Goal: Task Accomplishment & Management: Manage account settings

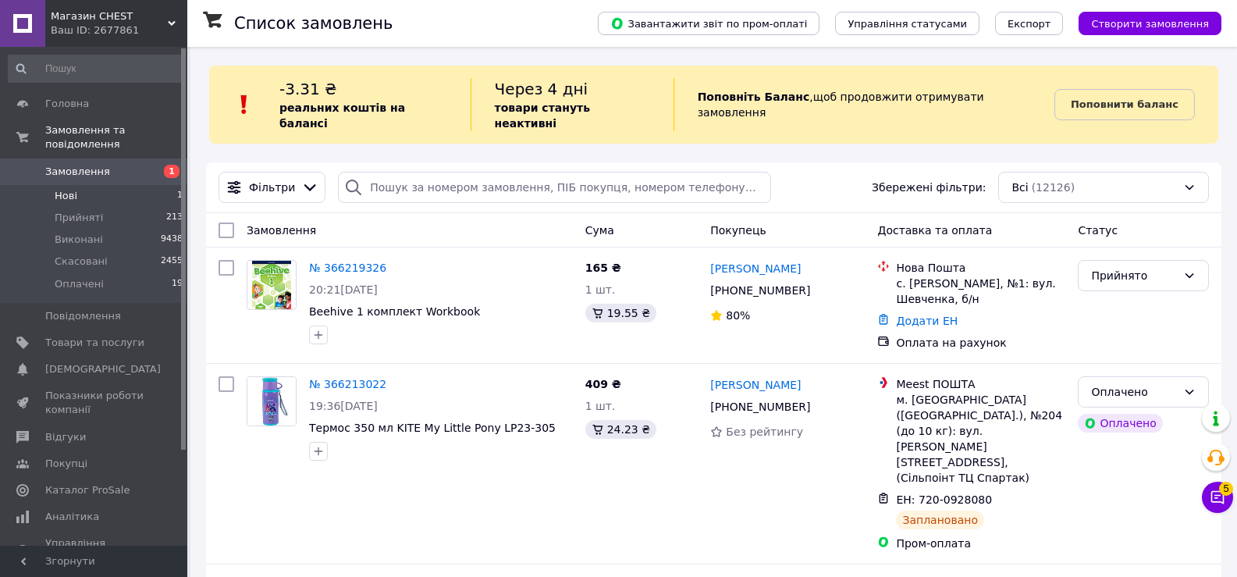
click at [66, 189] on span "Нові" at bounding box center [66, 196] width 23 height 14
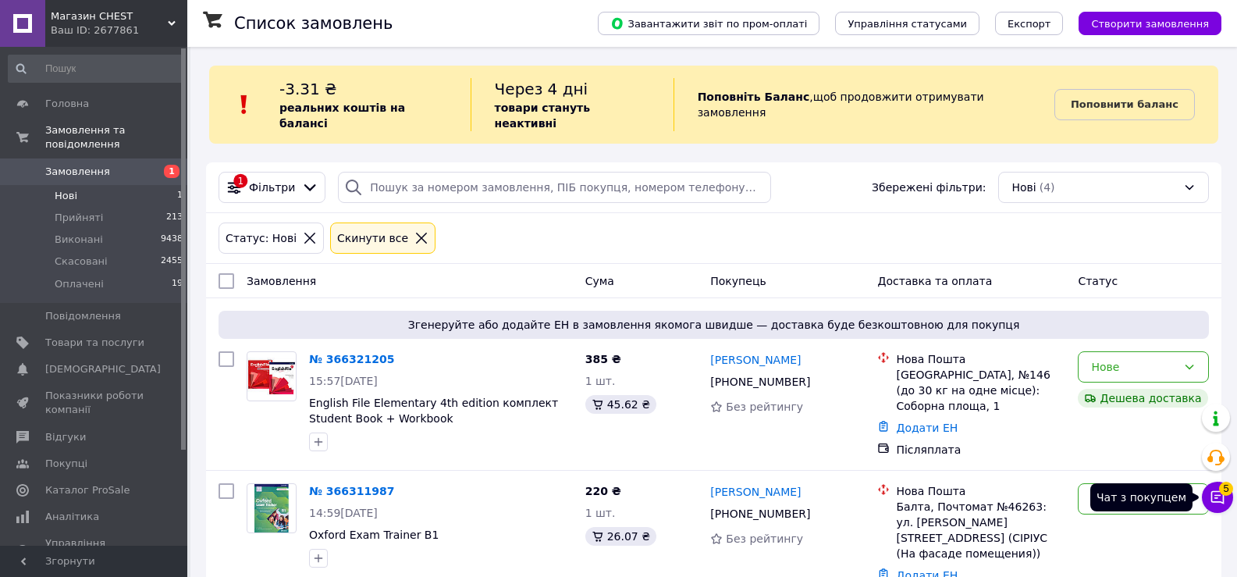
click at [1224, 501] on icon at bounding box center [1217, 497] width 13 height 13
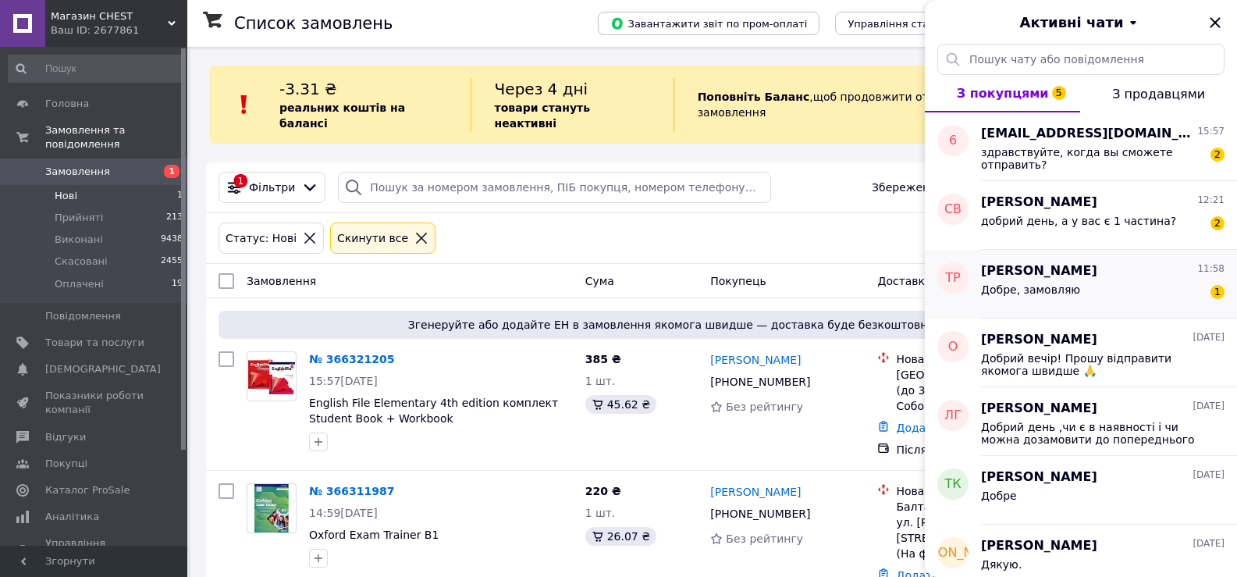
click at [1124, 297] on div "Добре, замовляю 1" at bounding box center [1103, 292] width 244 height 25
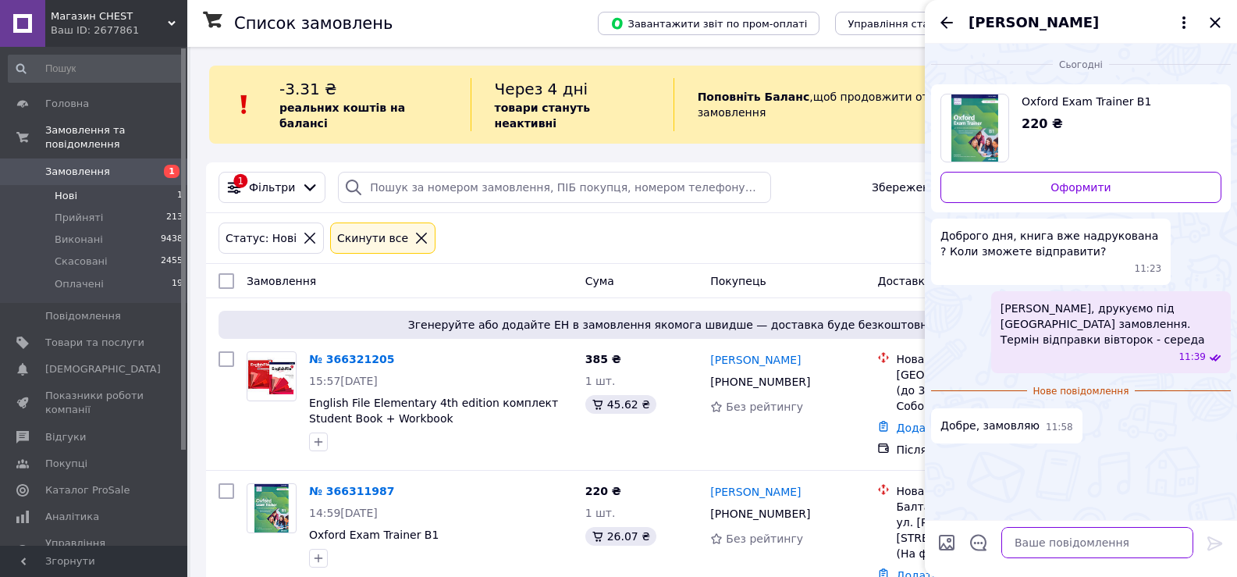
click at [1064, 542] on textarea at bounding box center [1097, 542] width 192 height 31
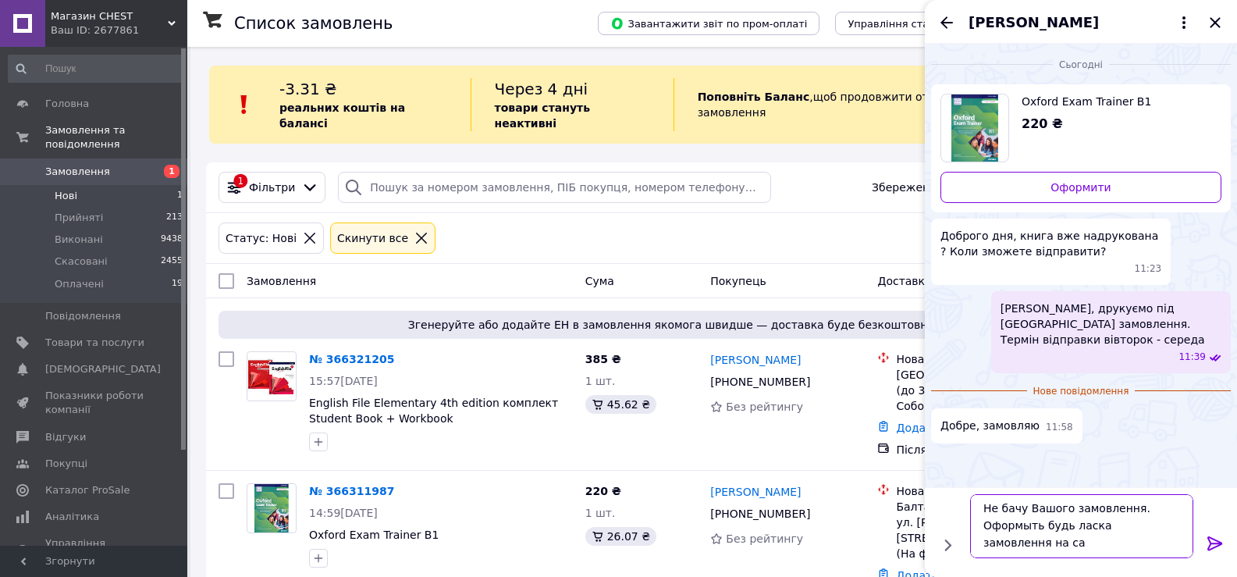
scroll to position [2, 0]
type textarea "Не бачу Вашого замовлення. Оформыть будь ласка замовлення на сайті, або тут над…"
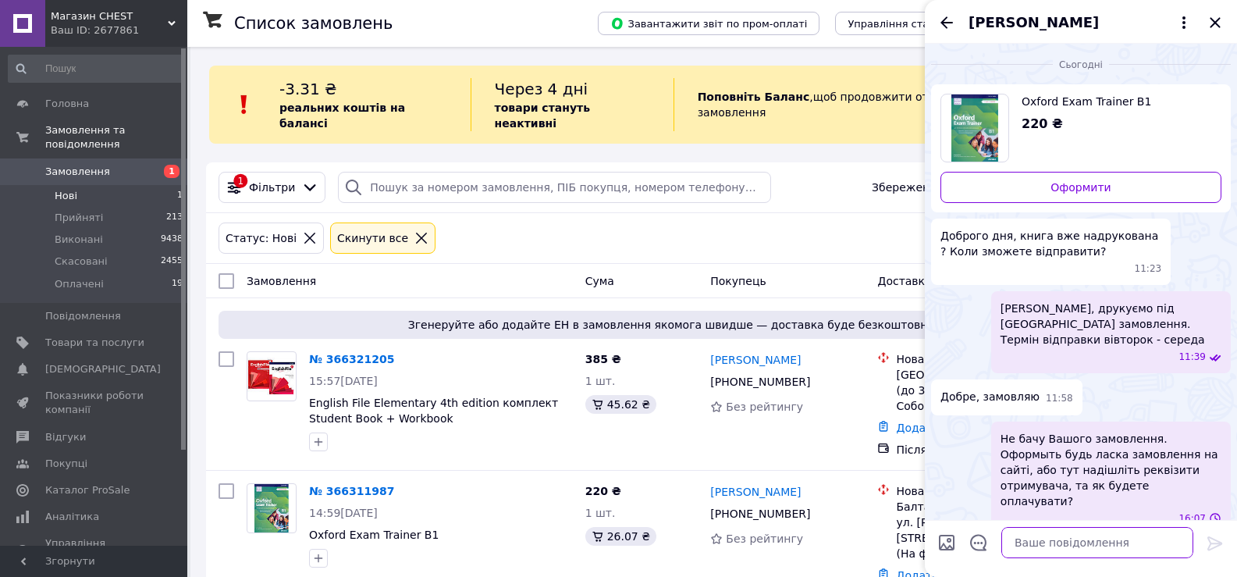
scroll to position [0, 0]
click at [1220, 22] on icon "Закрити" at bounding box center [1215, 22] width 19 height 19
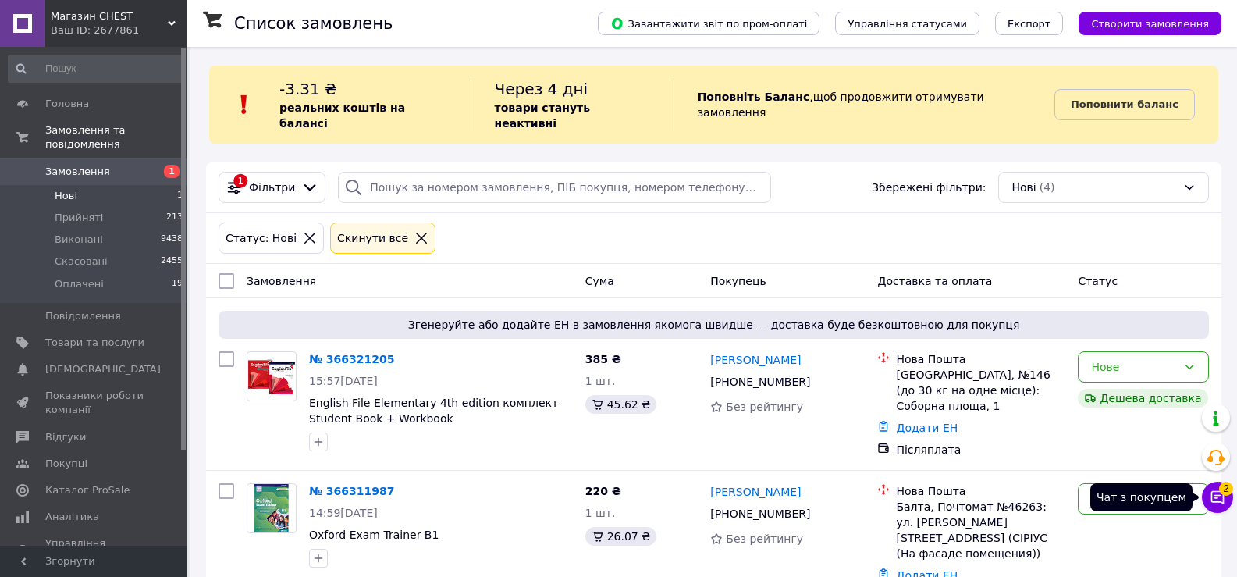
click at [1214, 500] on icon at bounding box center [1218, 497] width 16 height 16
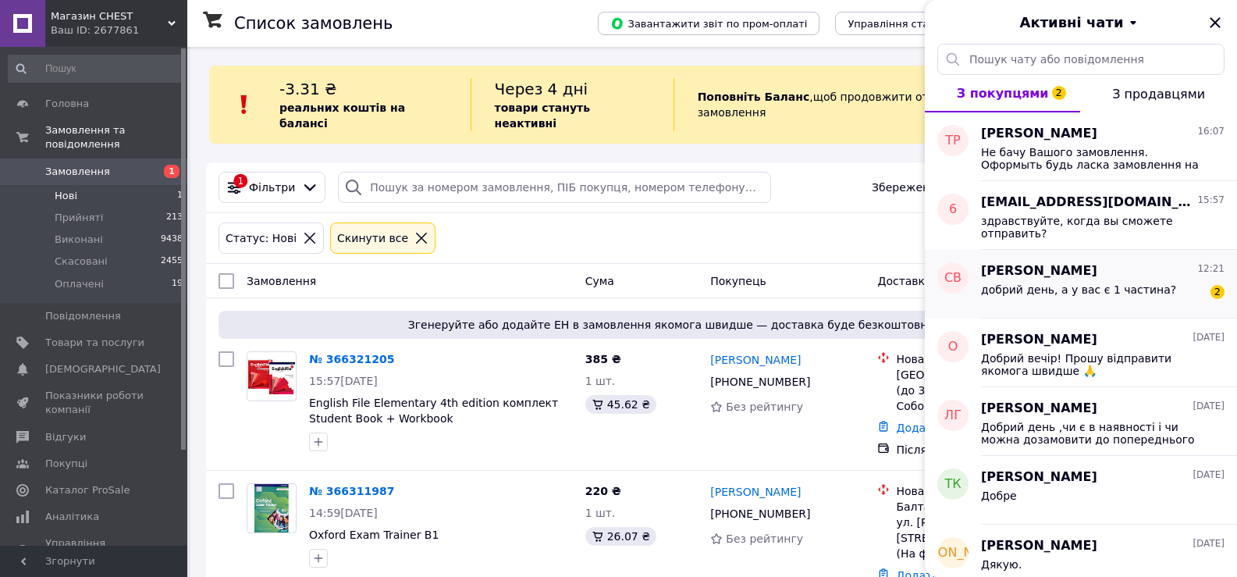
click at [1022, 291] on span "добрий день, а у вас є 1 частина?" at bounding box center [1078, 289] width 195 height 12
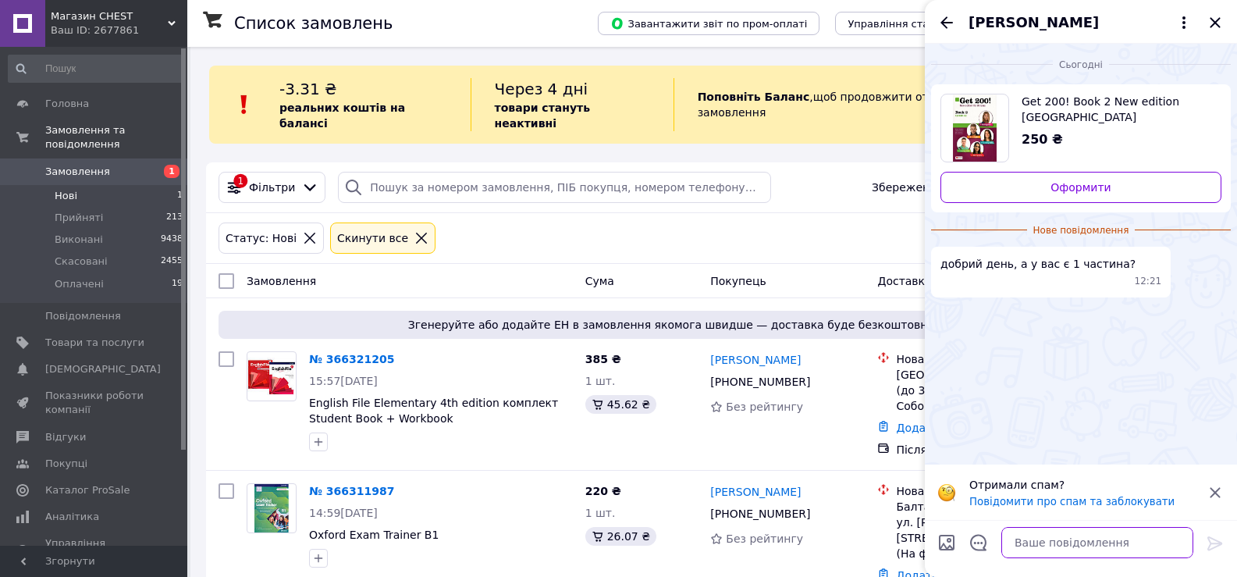
click at [1053, 535] on textarea at bounding box center [1097, 542] width 192 height 31
type textarea "Вітаю, так. Коштує так само як і друга"
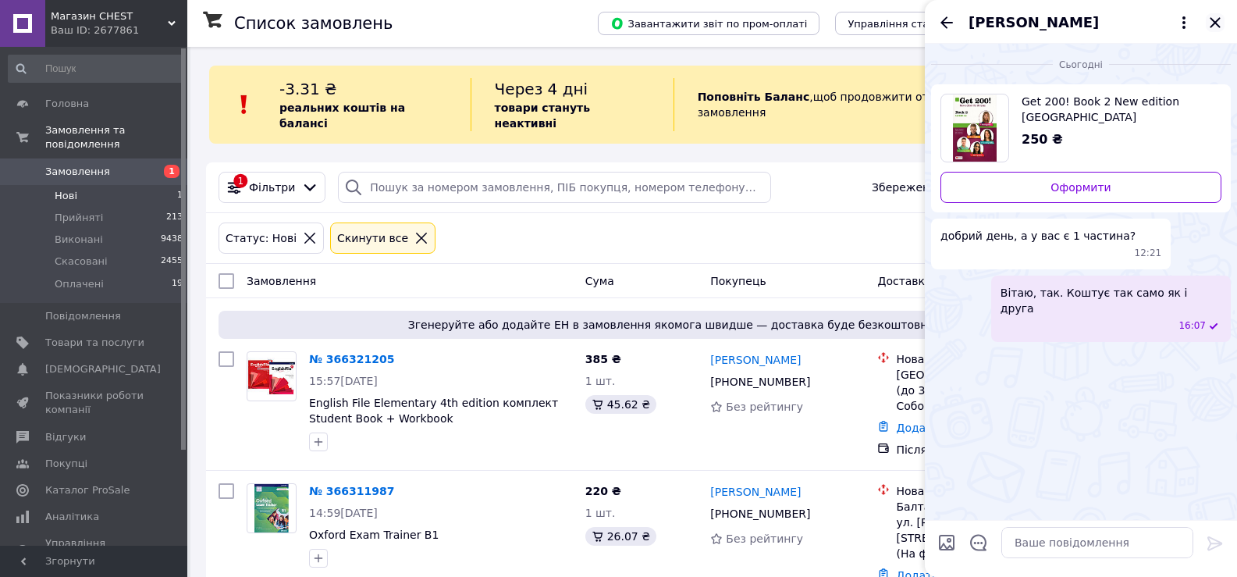
click at [1220, 22] on icon "Закрити" at bounding box center [1215, 22] width 19 height 19
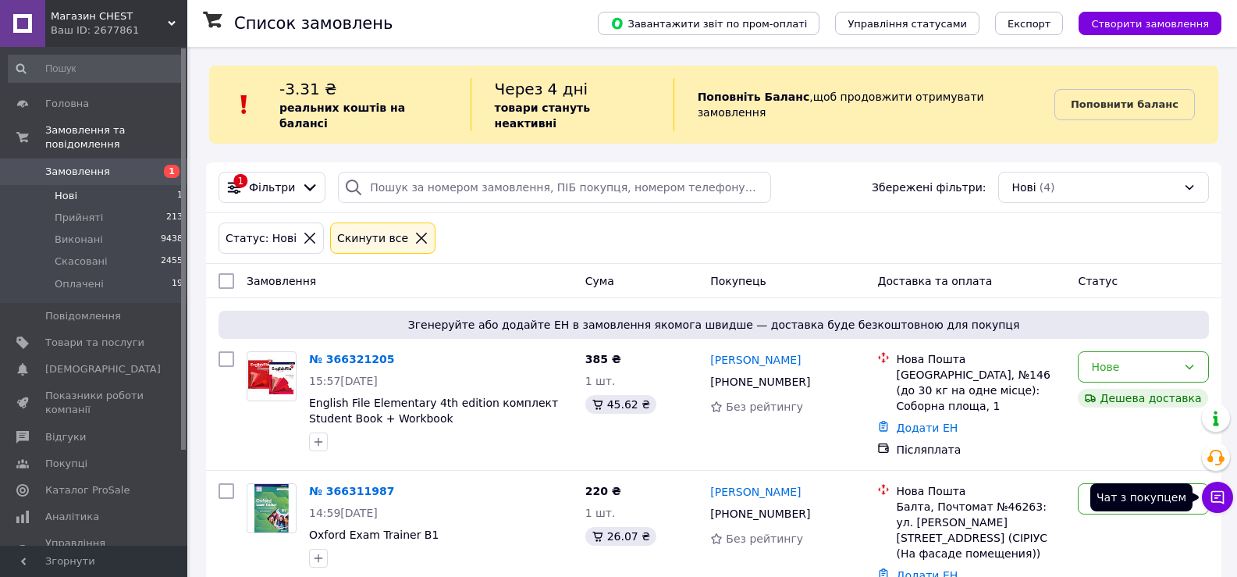
click at [1211, 500] on icon at bounding box center [1218, 497] width 16 height 16
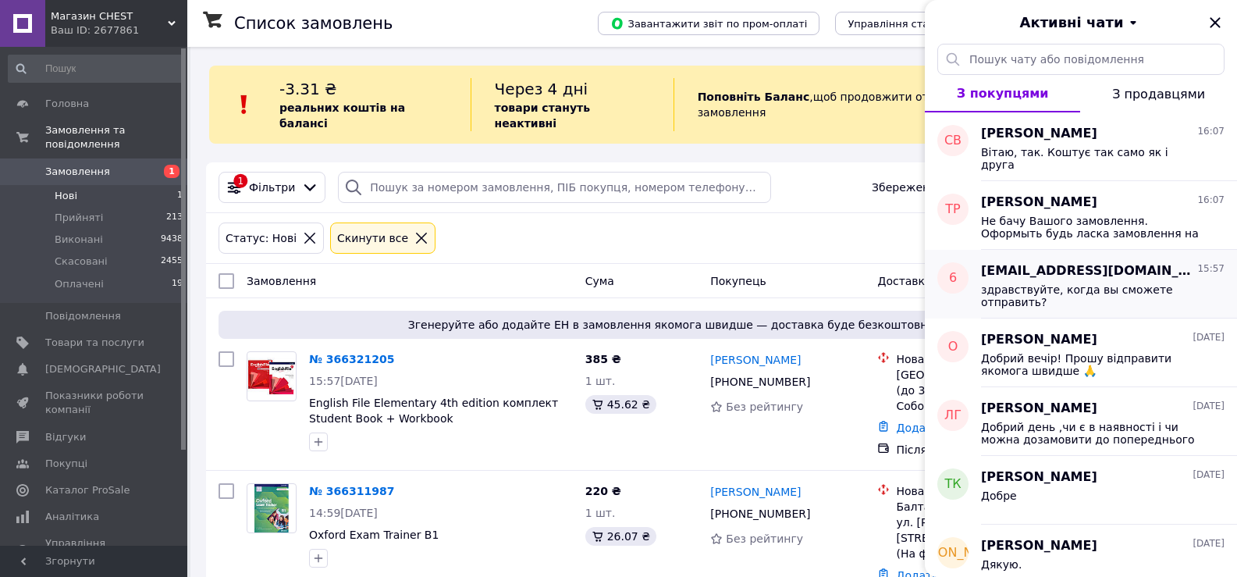
click at [1034, 307] on div "[EMAIL_ADDRESS][DOMAIN_NAME] 15:57 здравствуйте, когда вы сможете отправить?" at bounding box center [1109, 284] width 256 height 69
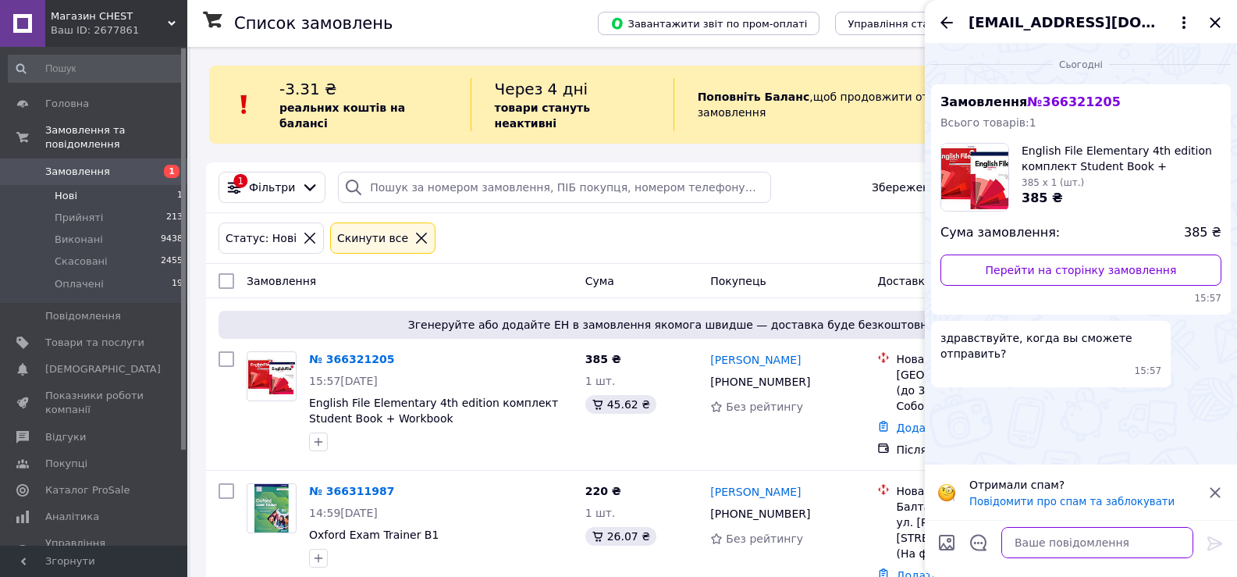
click at [1072, 553] on textarea at bounding box center [1097, 542] width 192 height 31
click at [814, 375] on icon at bounding box center [820, 381] width 12 height 12
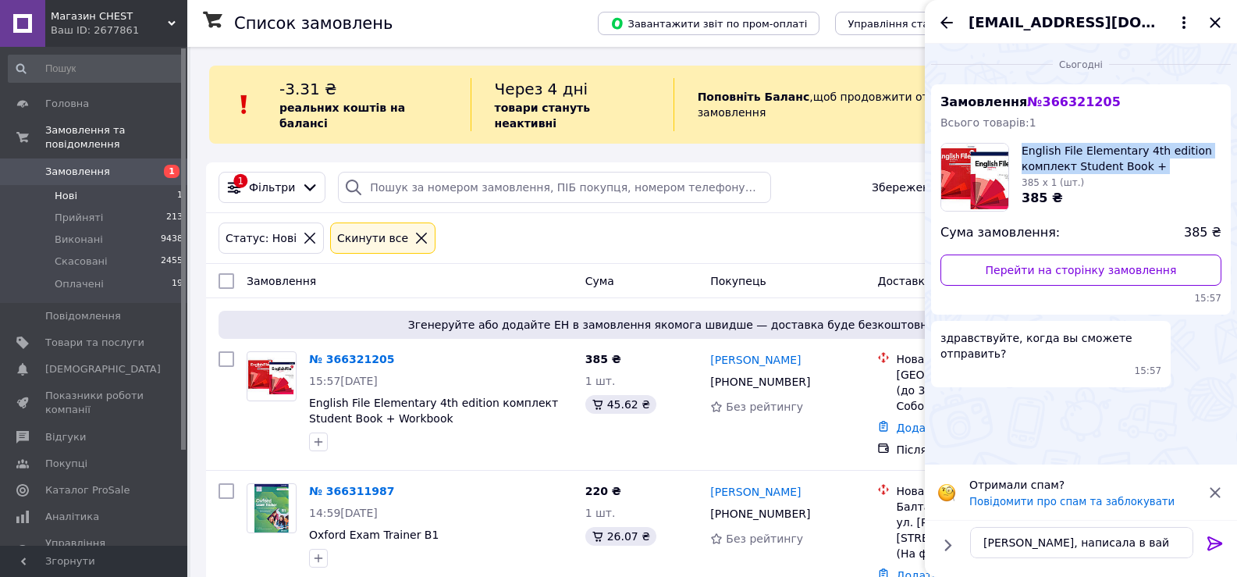
drag, startPoint x: 1208, startPoint y: 164, endPoint x: 1017, endPoint y: 144, distance: 192.2
click at [1017, 144] on div "English File Elementary 4th edition комплект Student Book + Workbook 385 x 1 (ш…" at bounding box center [1081, 177] width 281 height 69
copy span "English File Elementary 4th edition комплект Student Book + Workbook"
click at [814, 507] on icon at bounding box center [820, 513] width 12 height 12
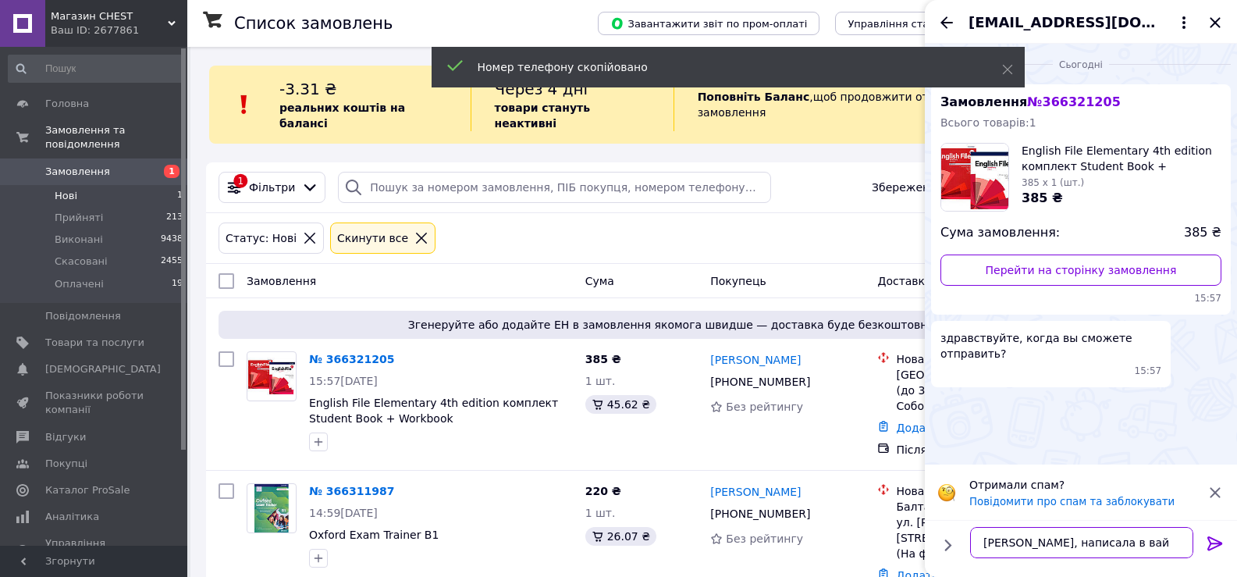
click at [1127, 542] on textarea "[PERSON_NAME], написала в вай" at bounding box center [1081, 542] width 223 height 31
type textarea "[PERSON_NAME], написала в вайбер"
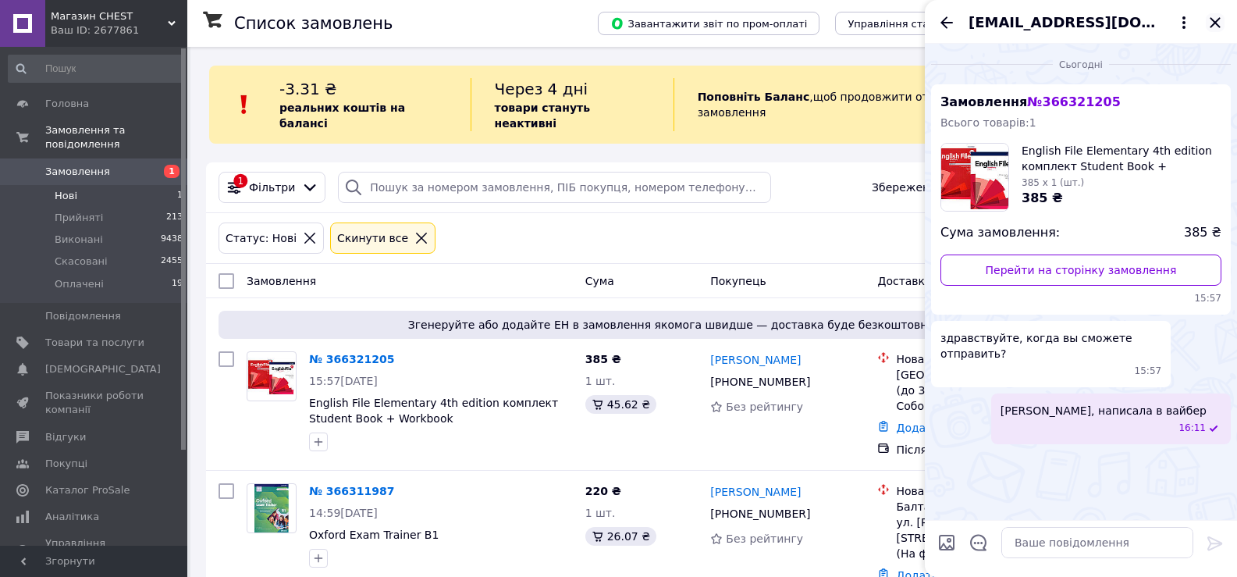
click at [1211, 27] on icon "Закрити" at bounding box center [1215, 22] width 10 height 10
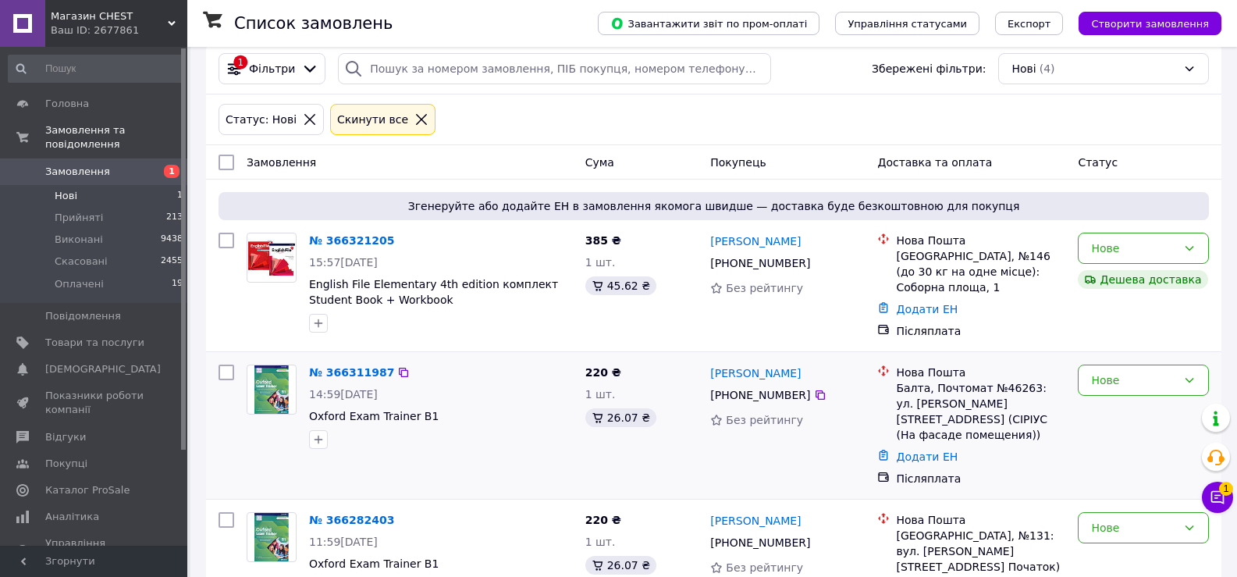
scroll to position [234, 0]
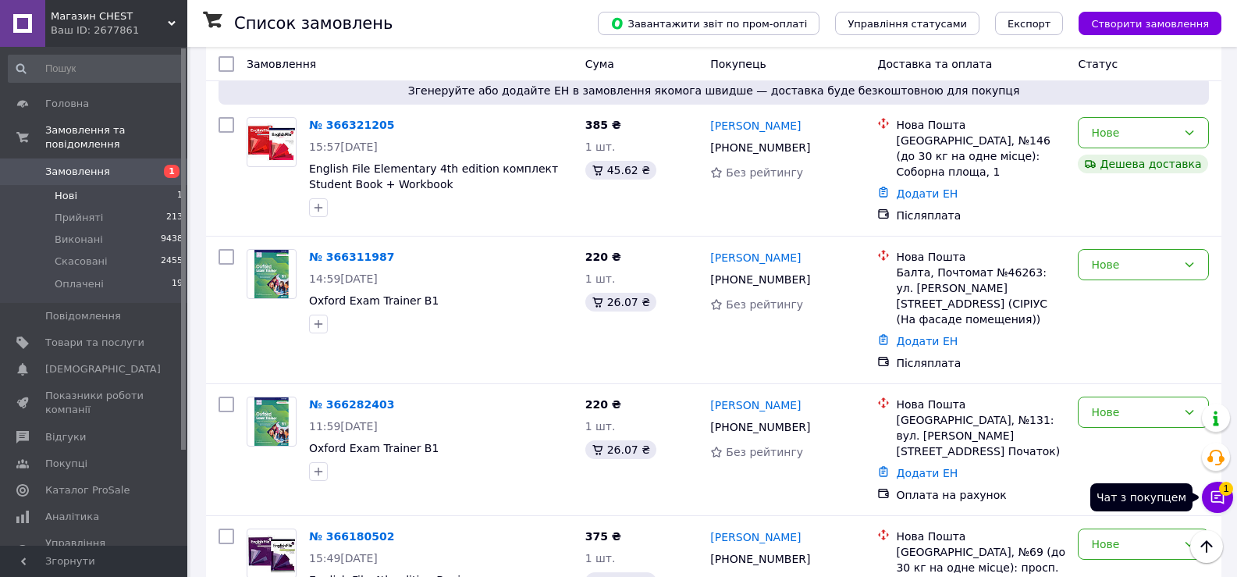
click at [1227, 499] on button "Чат з покупцем 1" at bounding box center [1217, 497] width 31 height 31
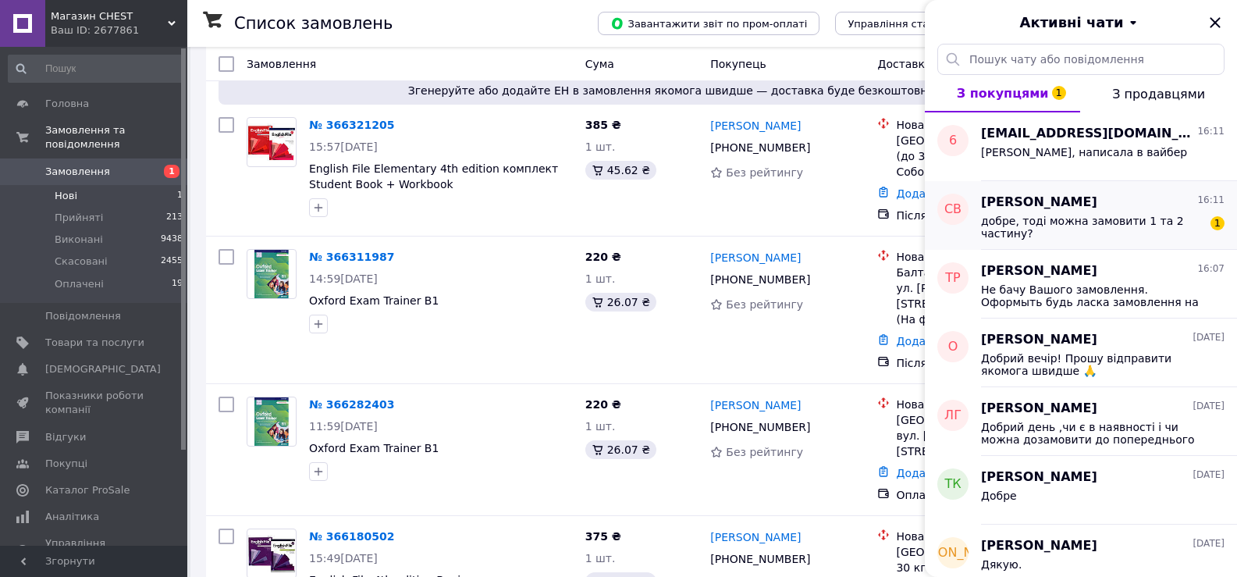
click at [1088, 226] on span "добре, тоді можна замовити 1 та 2 частину?" at bounding box center [1092, 227] width 222 height 25
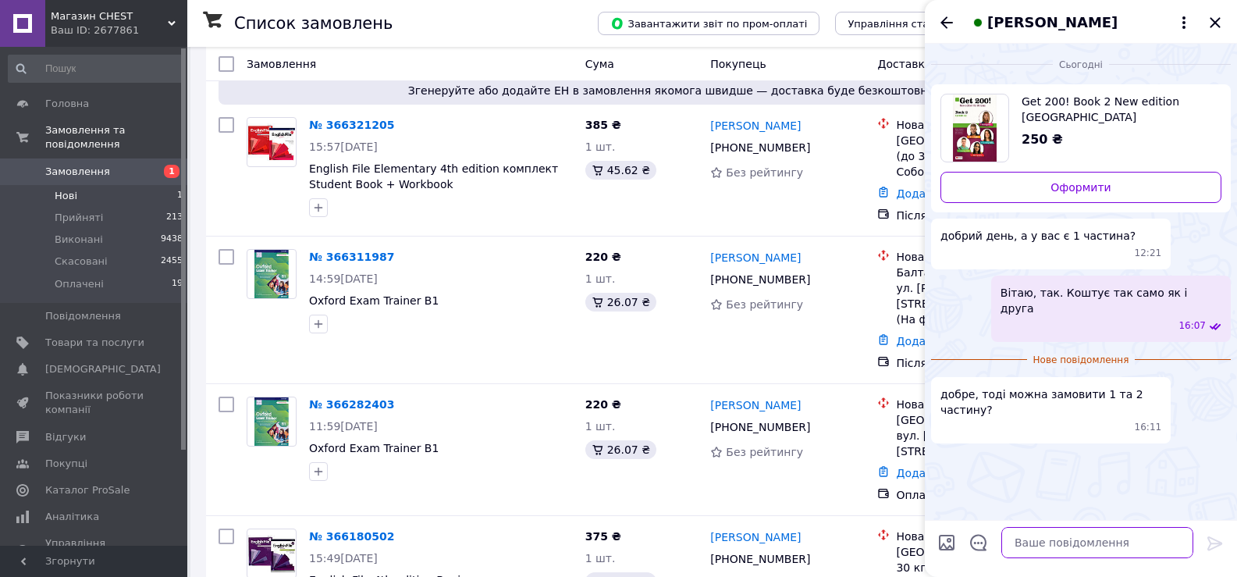
click at [1051, 542] on textarea at bounding box center [1097, 542] width 192 height 31
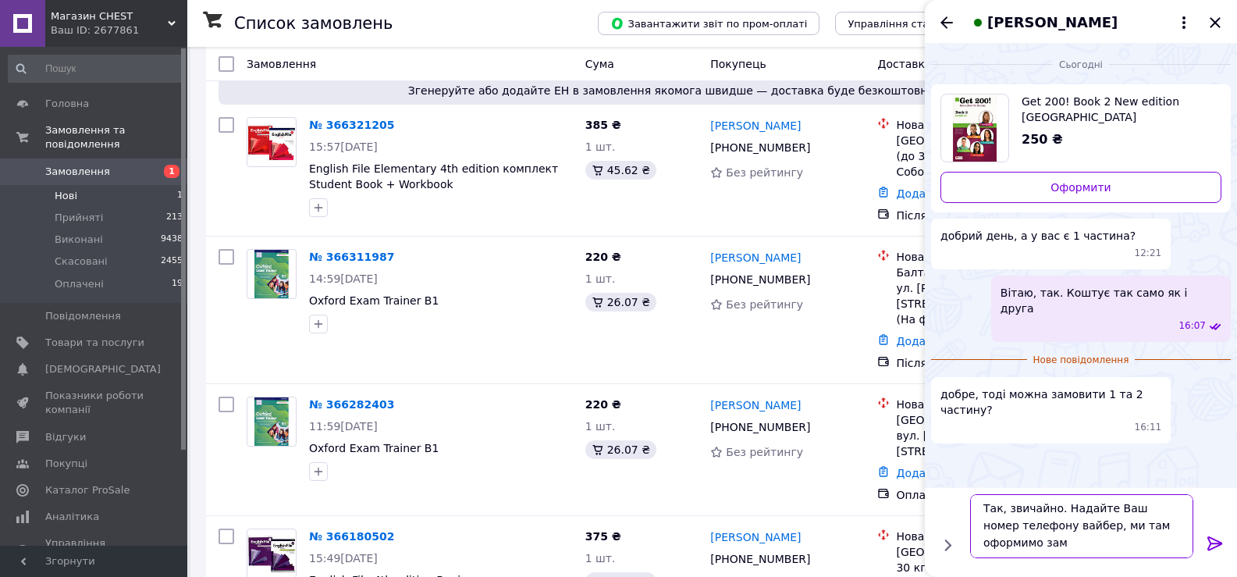
scroll to position [2, 0]
type textarea "Так, звичайно. Надайте Ваш номер телефону вайбер, ми там оформимо замовлення. Ч…"
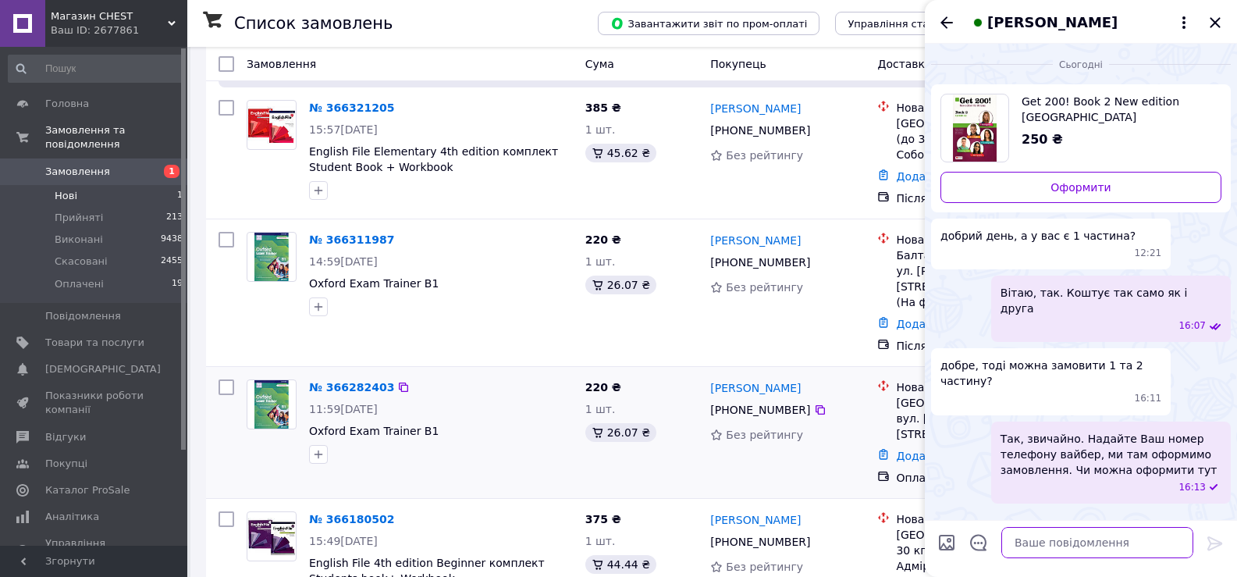
scroll to position [268, 0]
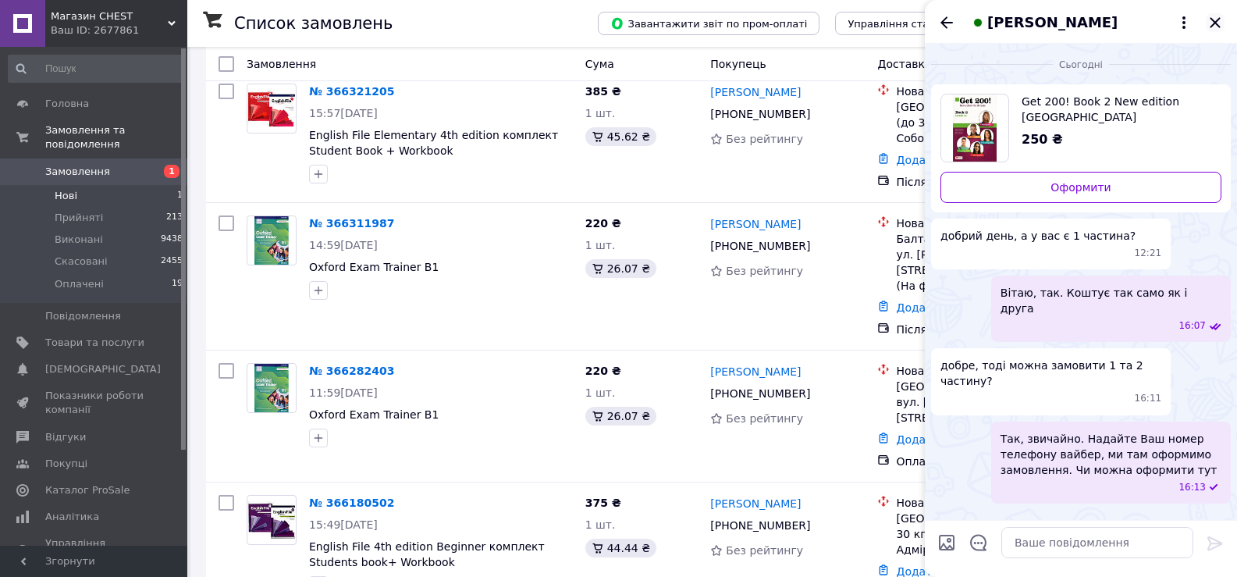
click at [1207, 16] on icon "Закрити" at bounding box center [1215, 22] width 19 height 19
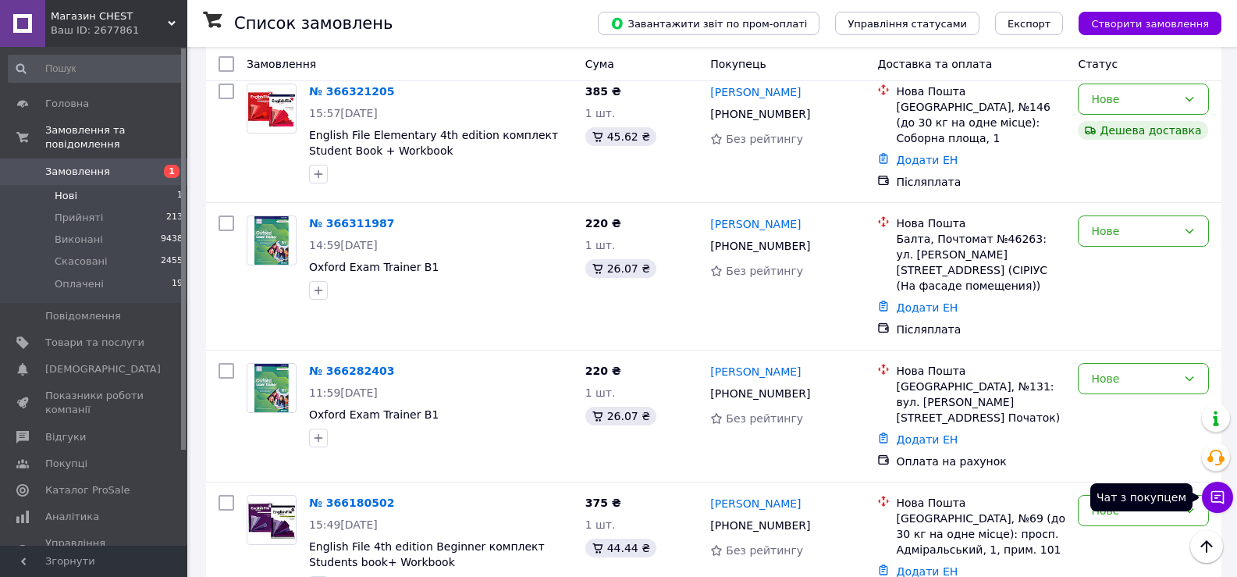
click at [1220, 494] on icon at bounding box center [1218, 497] width 16 height 16
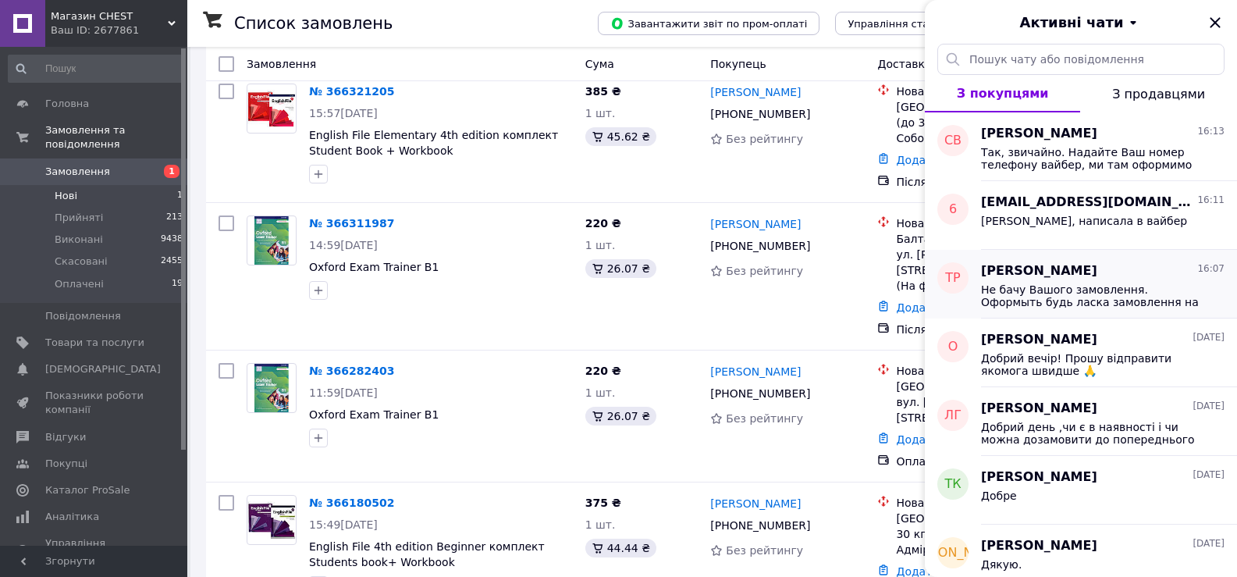
click at [1110, 291] on span "Не бачу Вашого замовлення. Оформыть будь ласка замовлення на сайті, або тут над…" at bounding box center [1092, 295] width 222 height 25
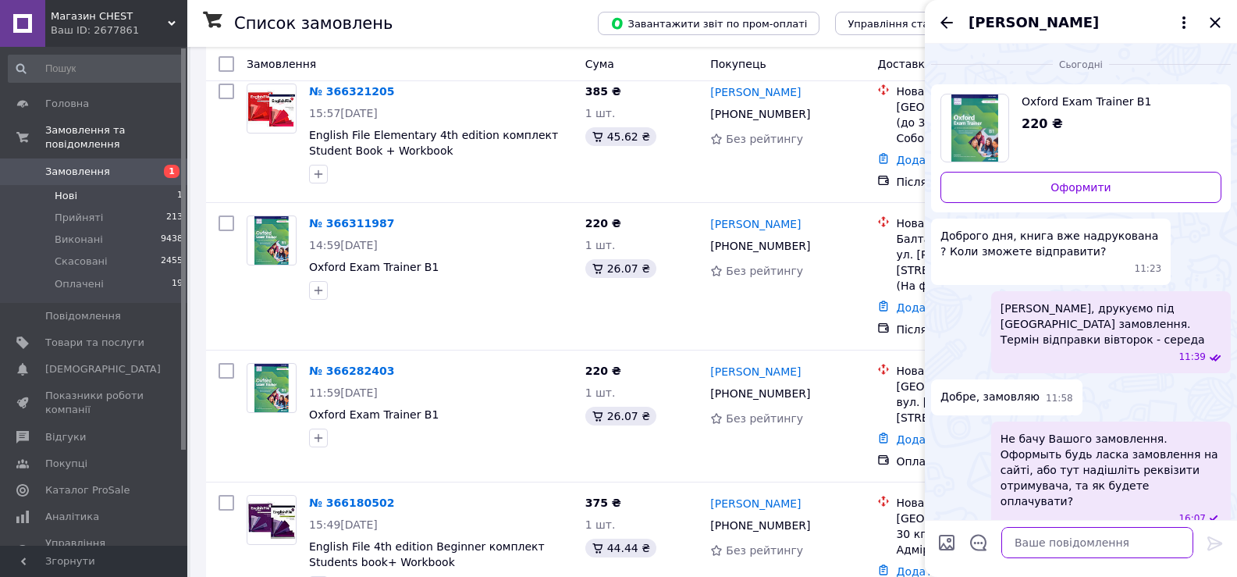
drag, startPoint x: 1038, startPoint y: 542, endPoint x: 1049, endPoint y: 478, distance: 64.9
click at [1038, 538] on textarea at bounding box center [1097, 542] width 192 height 31
drag, startPoint x: 1065, startPoint y: 449, endPoint x: 1186, endPoint y: 434, distance: 122.7
click at [1186, 434] on span "Не бачу Вашого замовлення. Оформыть будь ласка замовлення на сайті, або тут над…" at bounding box center [1111, 470] width 221 height 78
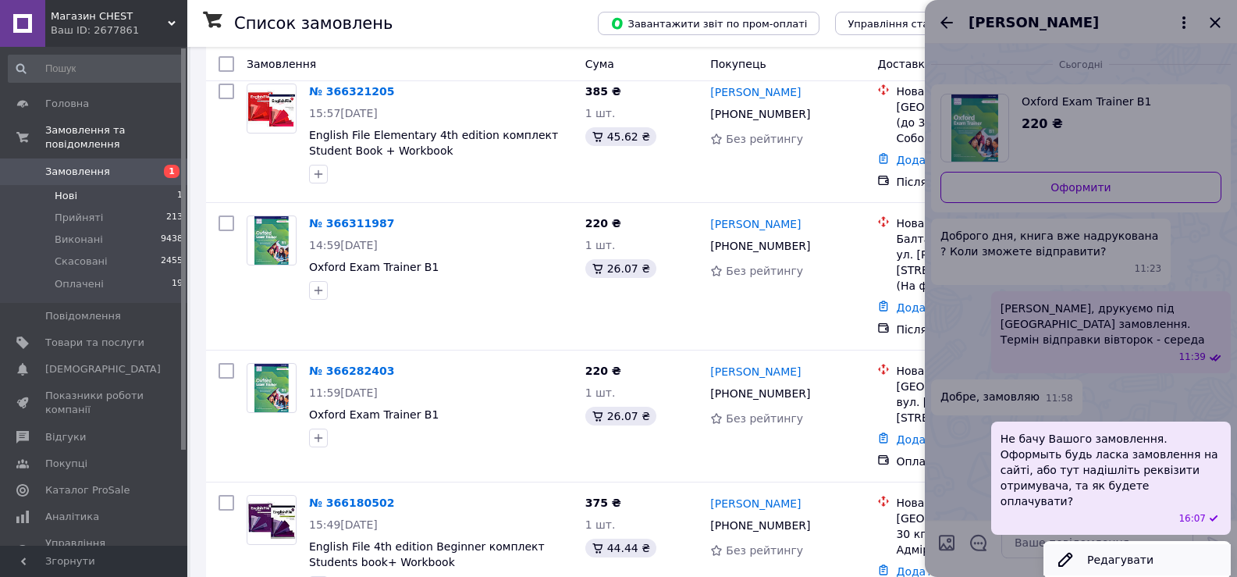
click at [1147, 544] on button "Редагувати" at bounding box center [1137, 559] width 187 height 31
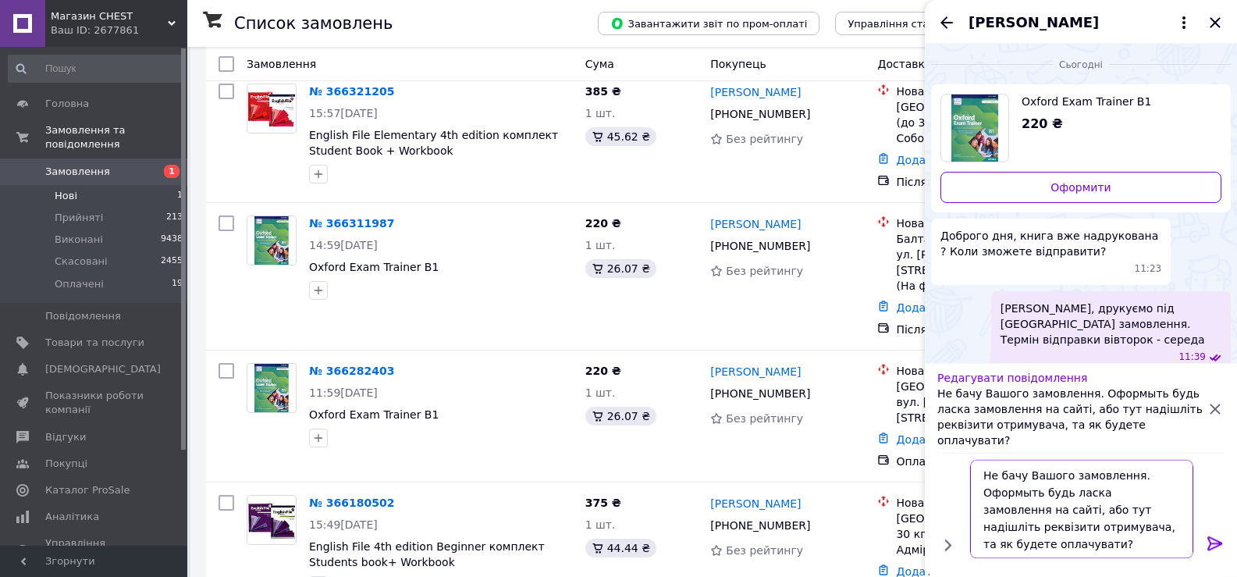
drag, startPoint x: 1183, startPoint y: 528, endPoint x: 982, endPoint y: 461, distance: 212.5
click at [981, 460] on textarea "Не бачу Вашого замовлення. Оформыть будь ласка замовлення на сайті, або тут над…" at bounding box center [1081, 509] width 223 height 98
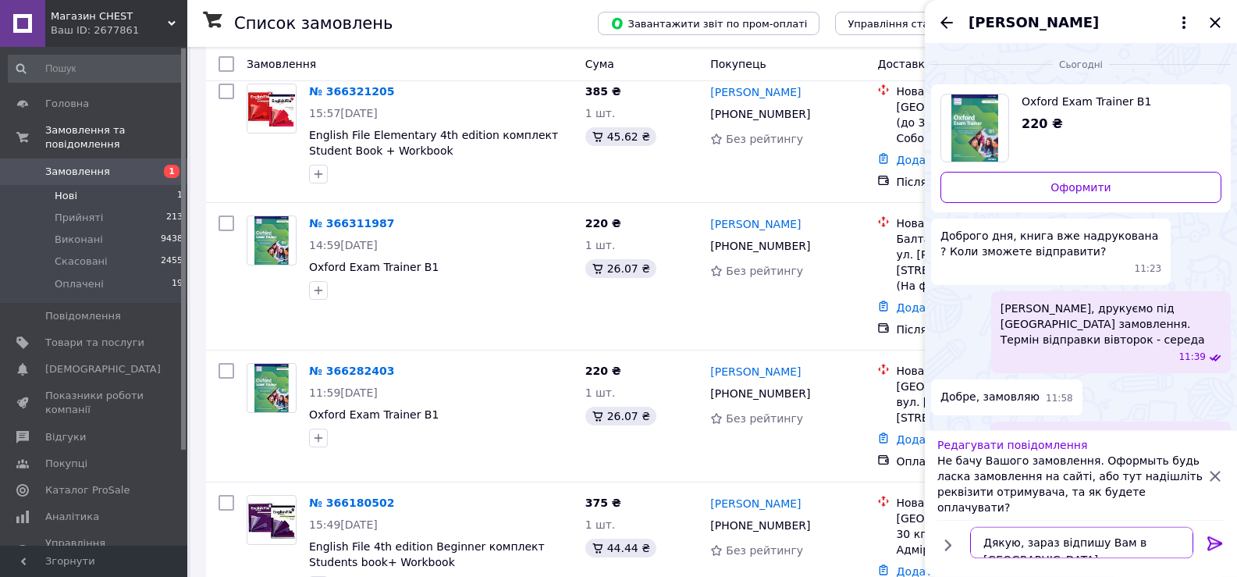
type textarea "Дякую, зараз відпишу Вам в [GEOGRAPHIC_DATA]"
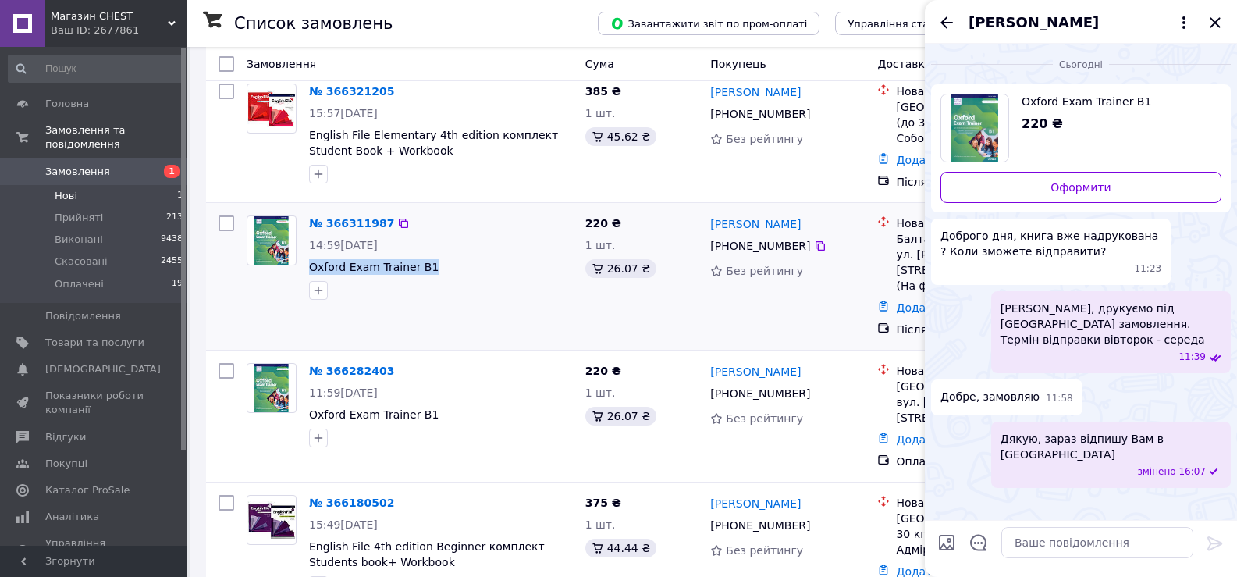
drag, startPoint x: 436, startPoint y: 247, endPoint x: 310, endPoint y: 251, distance: 126.5
click at [310, 259] on span "Oxford Exam Trainer B1" at bounding box center [441, 267] width 264 height 16
copy span "Oxford Exam Trainer B1"
click at [816, 389] on icon at bounding box center [820, 393] width 9 height 9
click at [1224, 19] on div "[PERSON_NAME]" at bounding box center [1081, 22] width 312 height 44
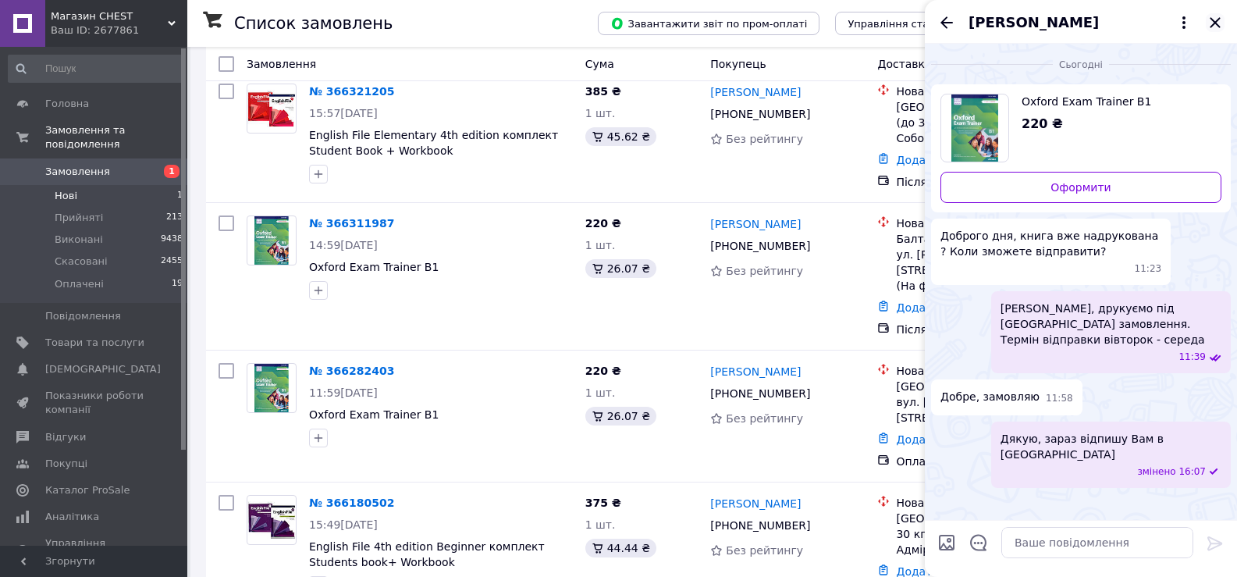
click at [1221, 19] on icon "Закрити" at bounding box center [1215, 22] width 19 height 19
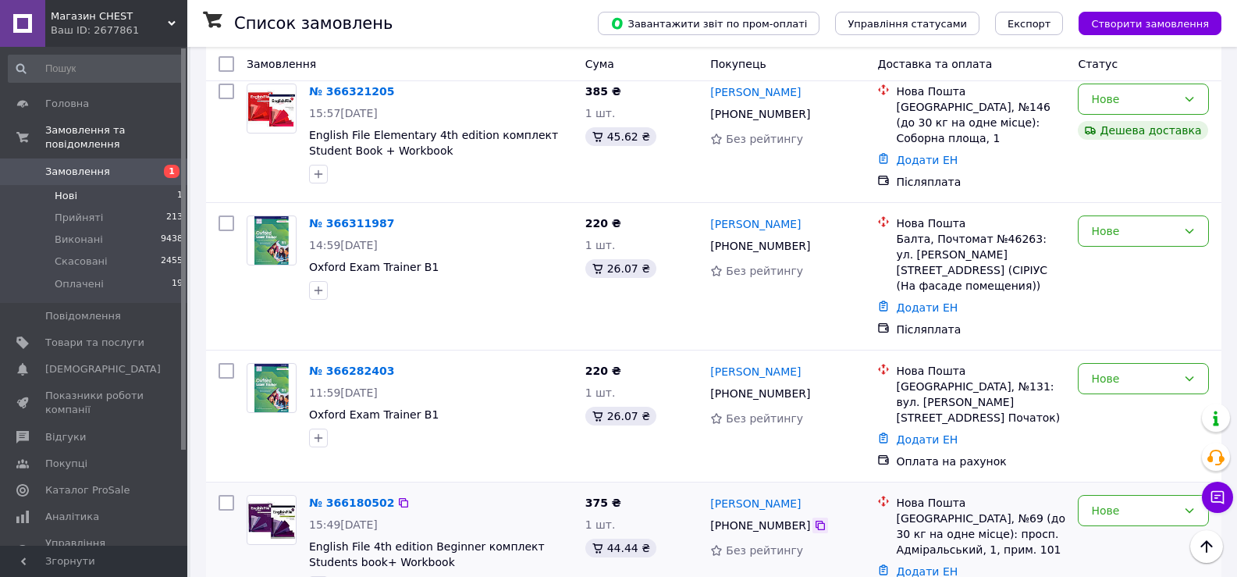
click at [814, 519] on icon at bounding box center [820, 525] width 12 height 12
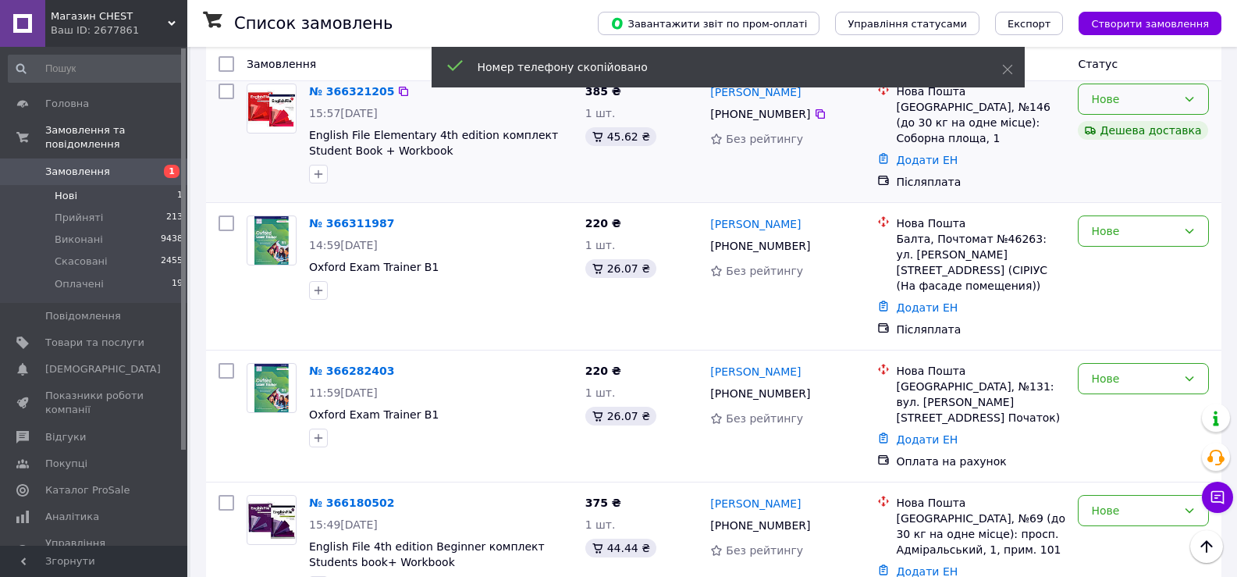
click at [1083, 93] on div "Нове" at bounding box center [1143, 99] width 131 height 31
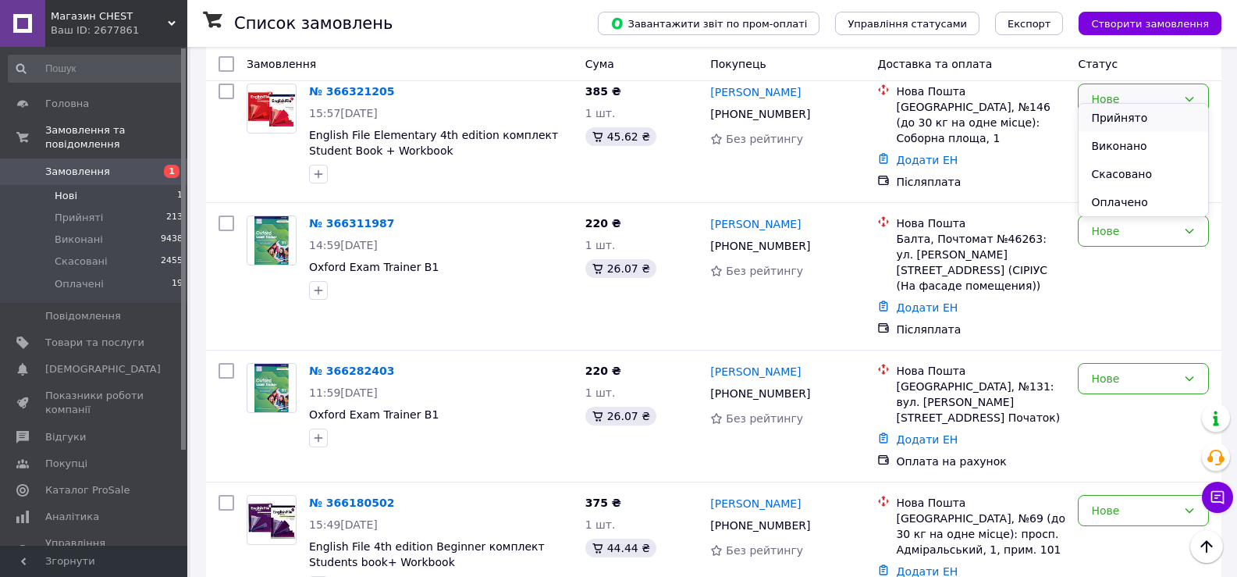
click at [1112, 118] on li "Прийнято" at bounding box center [1144, 118] width 130 height 28
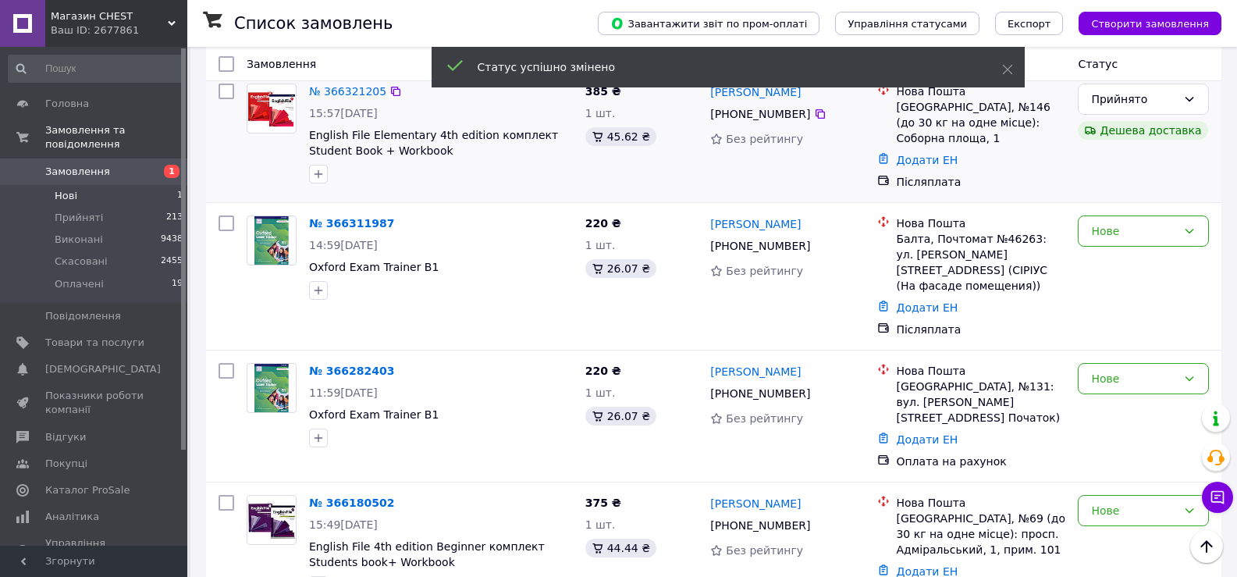
drag, startPoint x: 1154, startPoint y: 212, endPoint x: 980, endPoint y: 158, distance: 181.7
click at [982, 156] on div "Замовлення Cума Покупець Доставка та оплата Статус Згенеруйте або додайте ЕН в …" at bounding box center [713, 304] width 1015 height 617
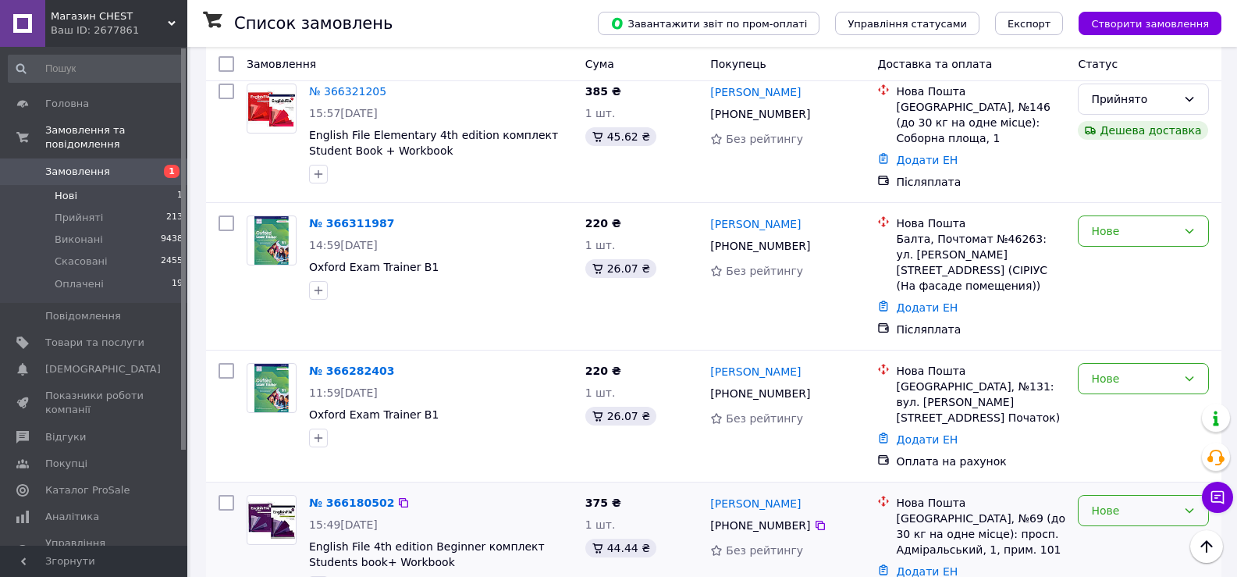
click at [1120, 495] on div "Нове" at bounding box center [1143, 510] width 131 height 31
click at [1121, 343] on li "Прийнято" at bounding box center [1144, 340] width 130 height 28
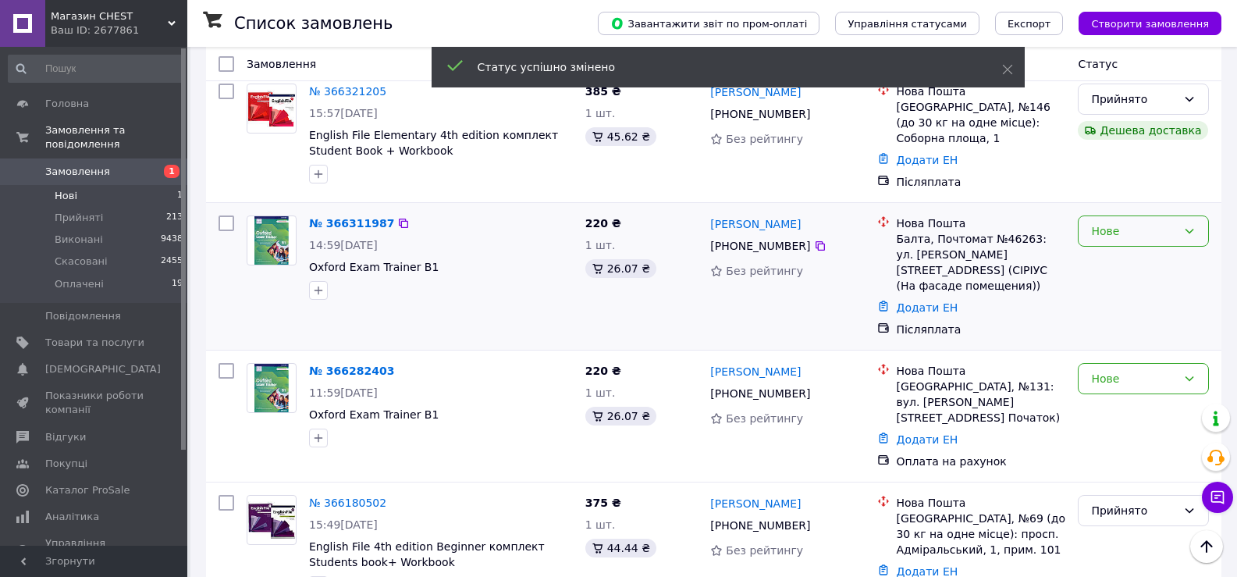
click at [1100, 222] on div "Нове" at bounding box center [1134, 230] width 86 height 17
click at [1100, 243] on li "Прийнято" at bounding box center [1144, 243] width 130 height 28
